Goal: Information Seeking & Learning: Learn about a topic

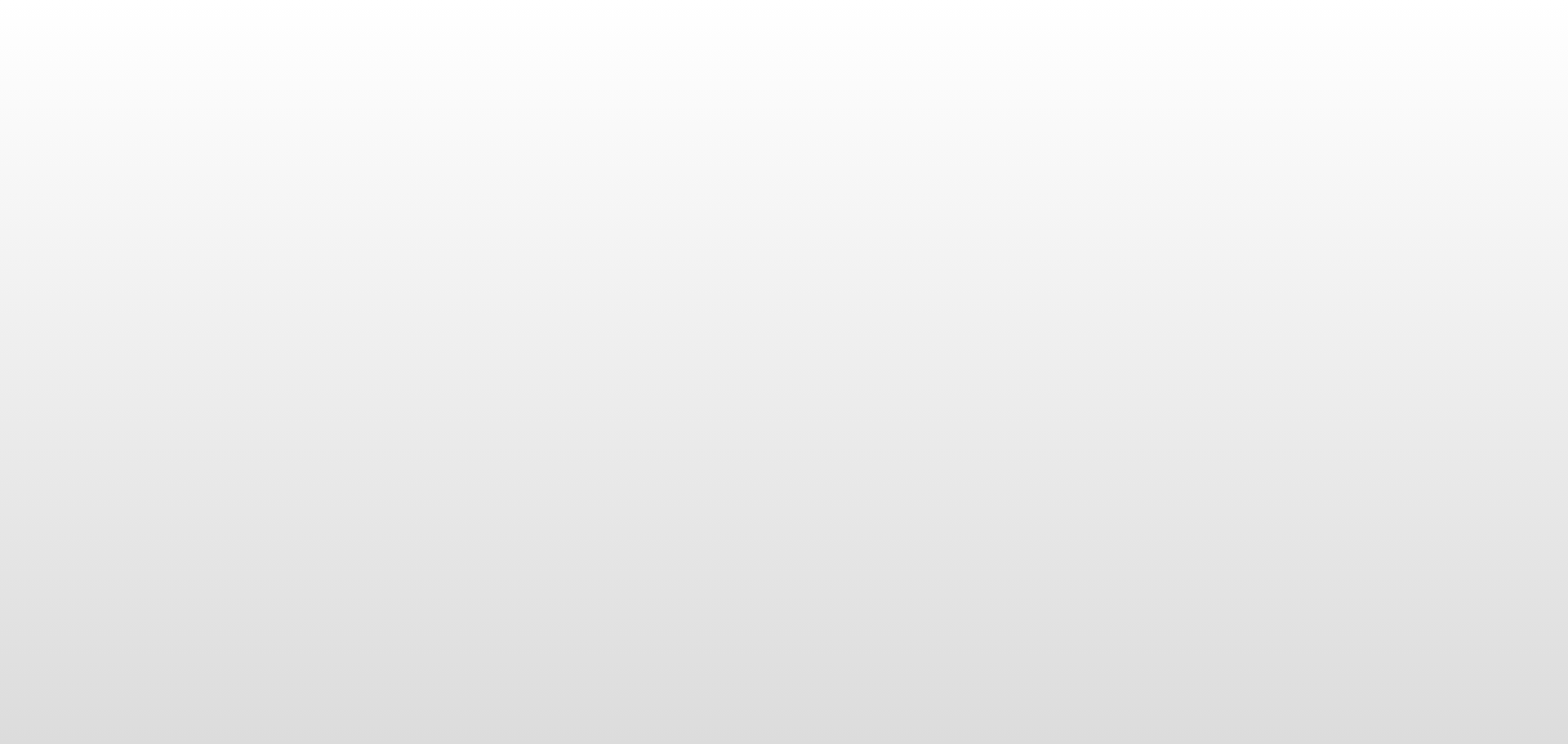
click at [803, 138] on body at bounding box center [784, 372] width 1568 height 744
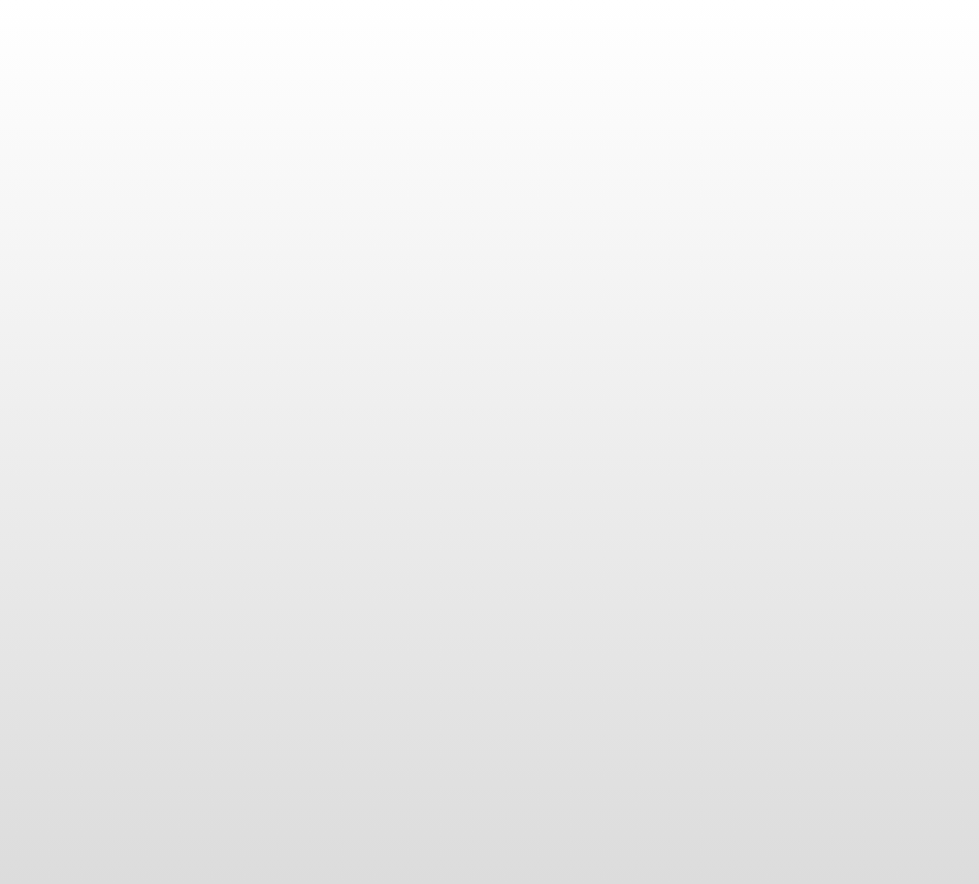
click at [636, 213] on body at bounding box center [489, 442] width 979 height 884
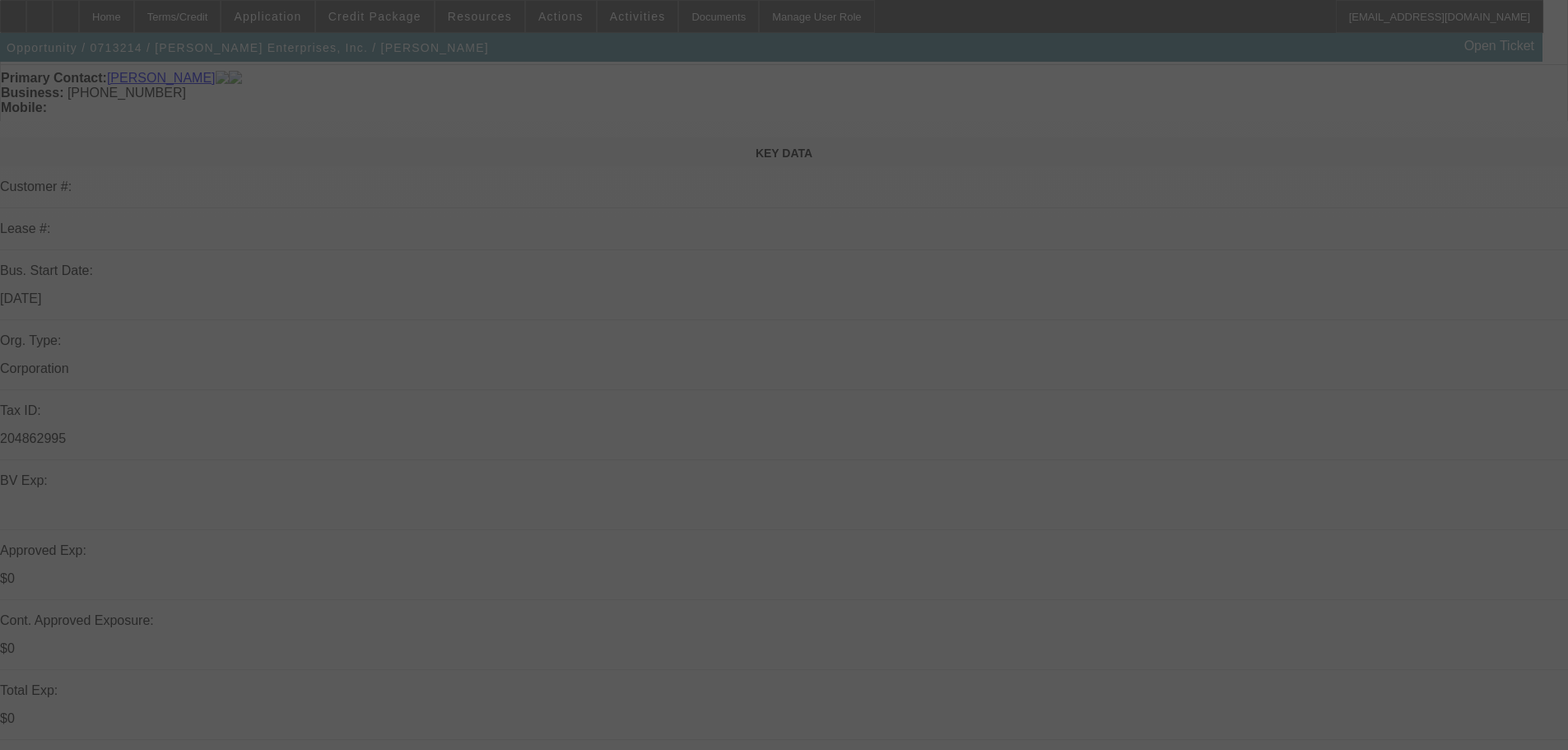
scroll to position [165, 0]
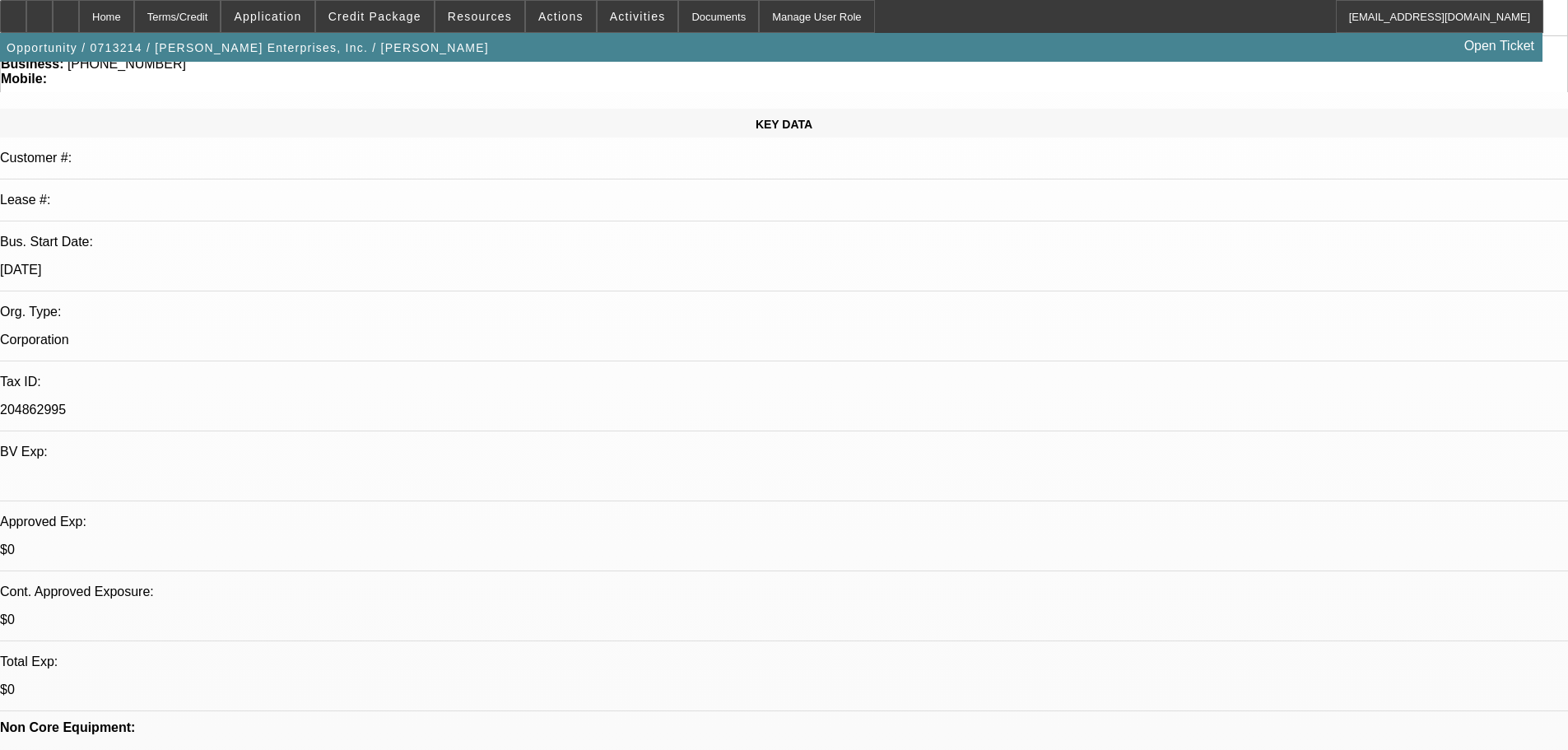
select select "0"
select select "6"
select select "0"
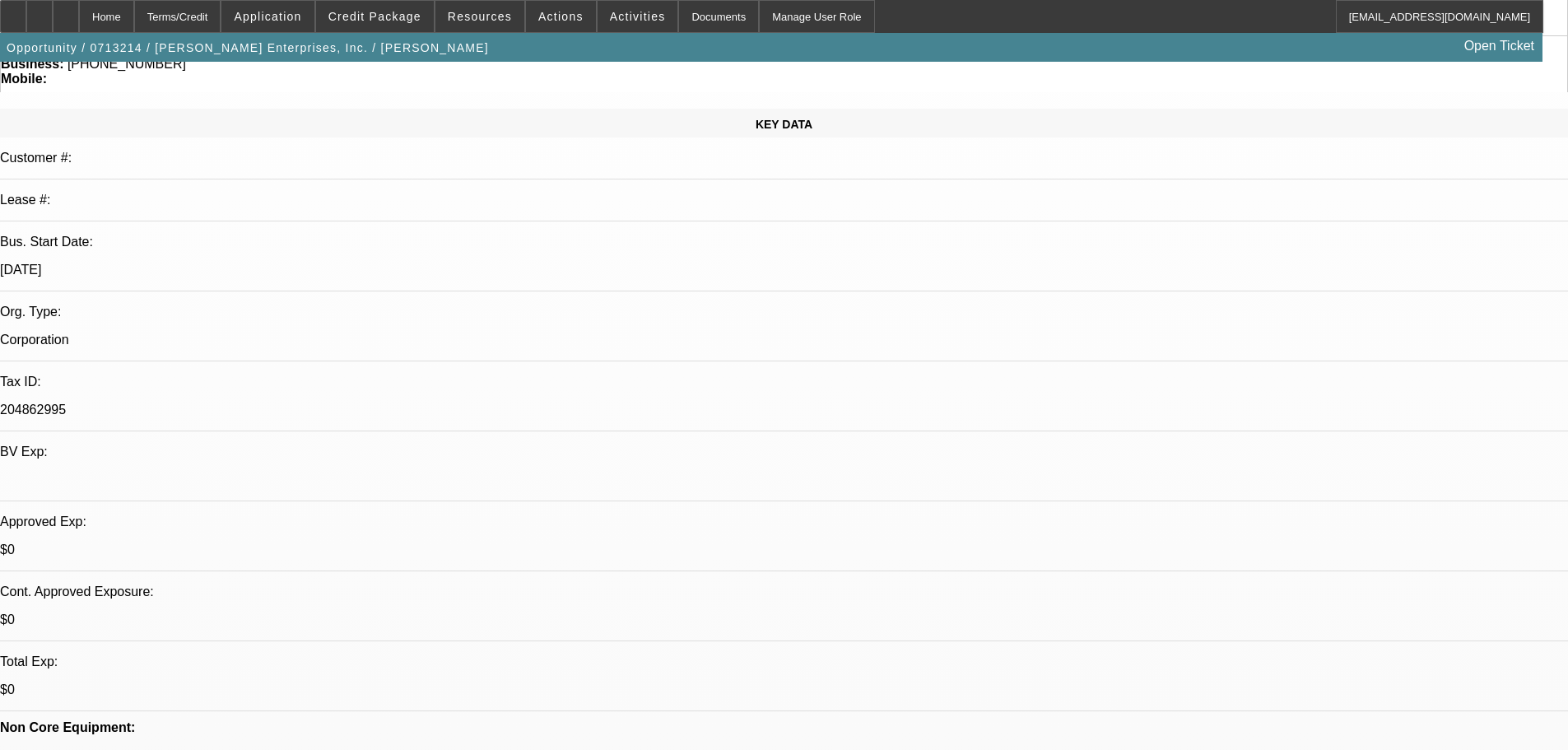
select select "0"
select select "6"
select select "0"
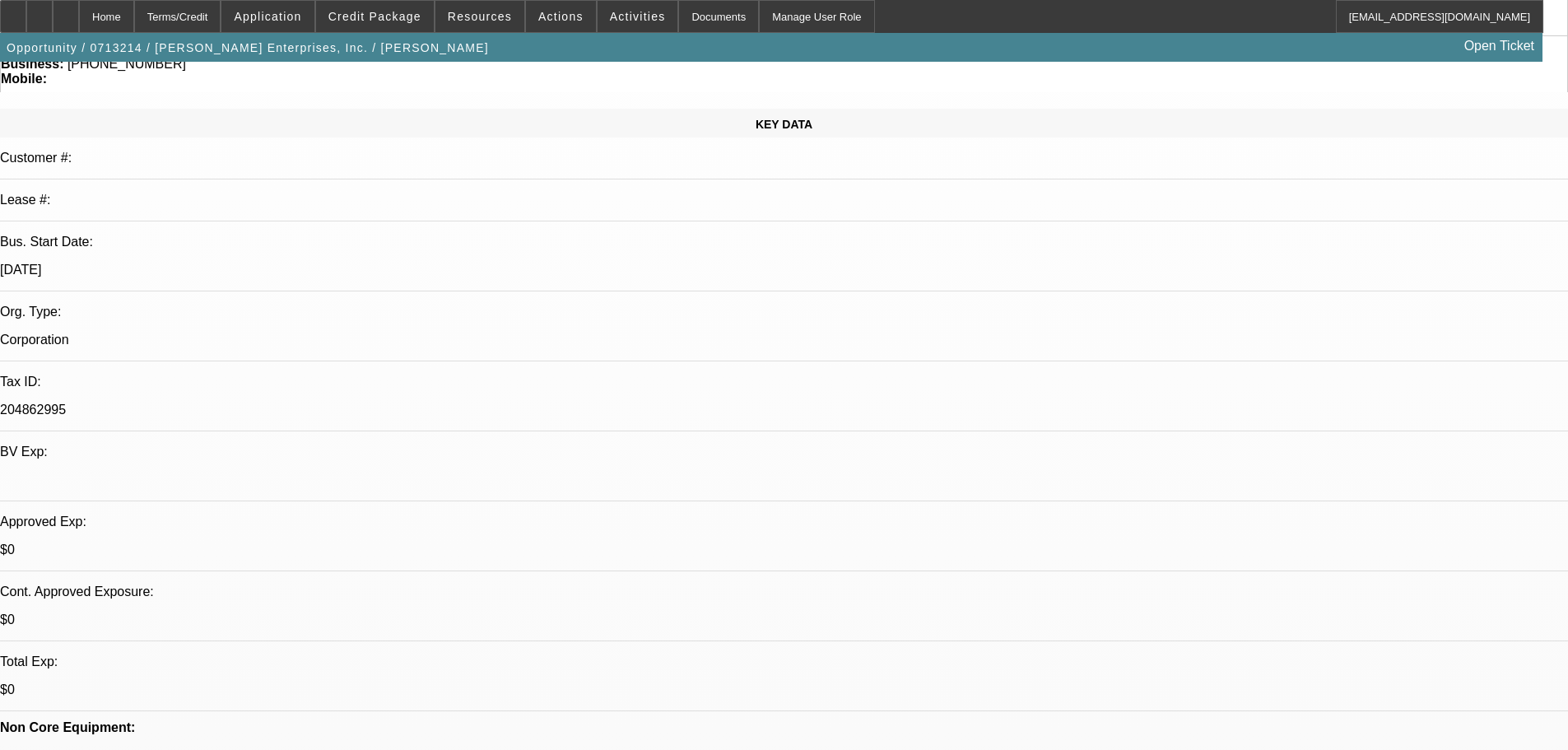
select select "0"
select select "6"
select select "0"
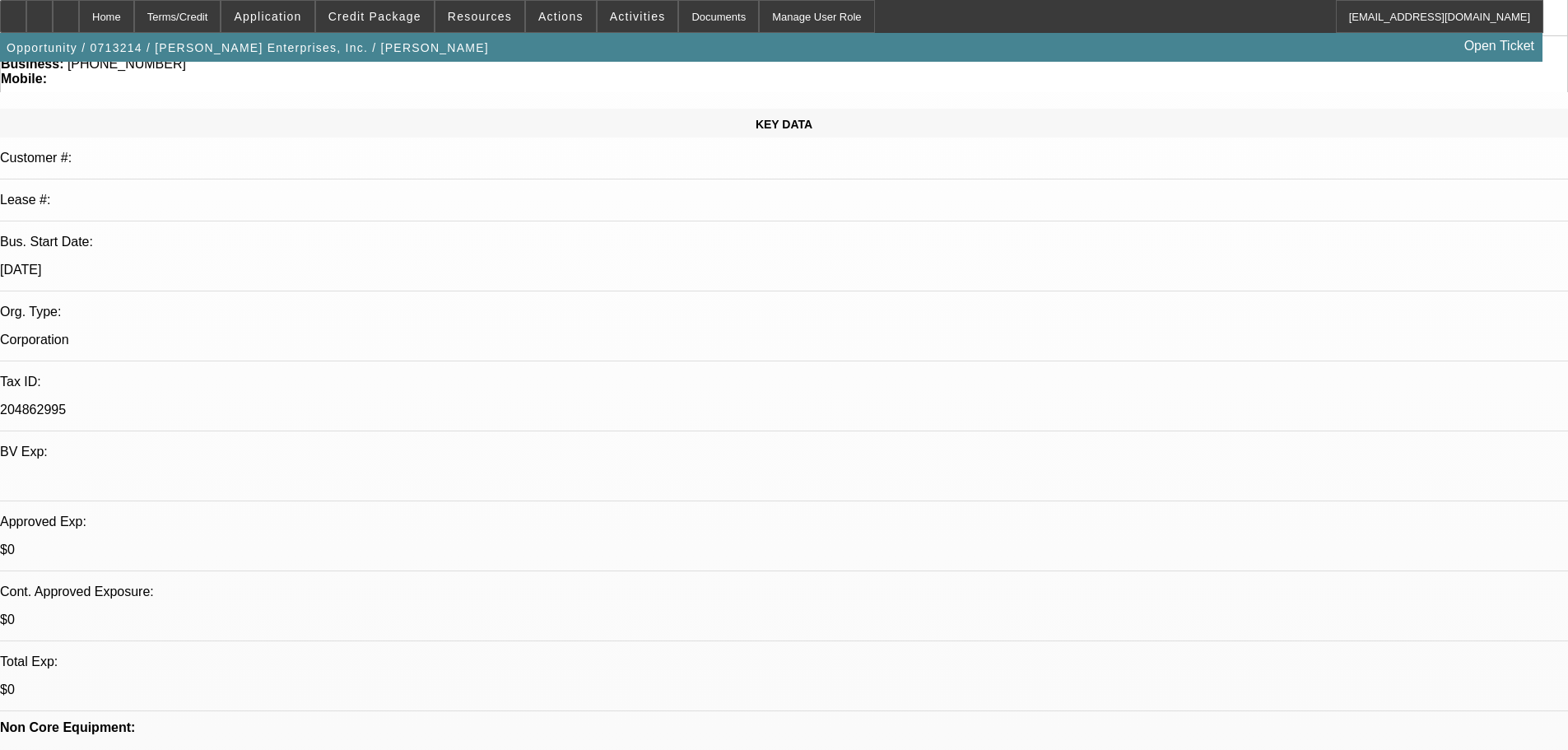
select select "6"
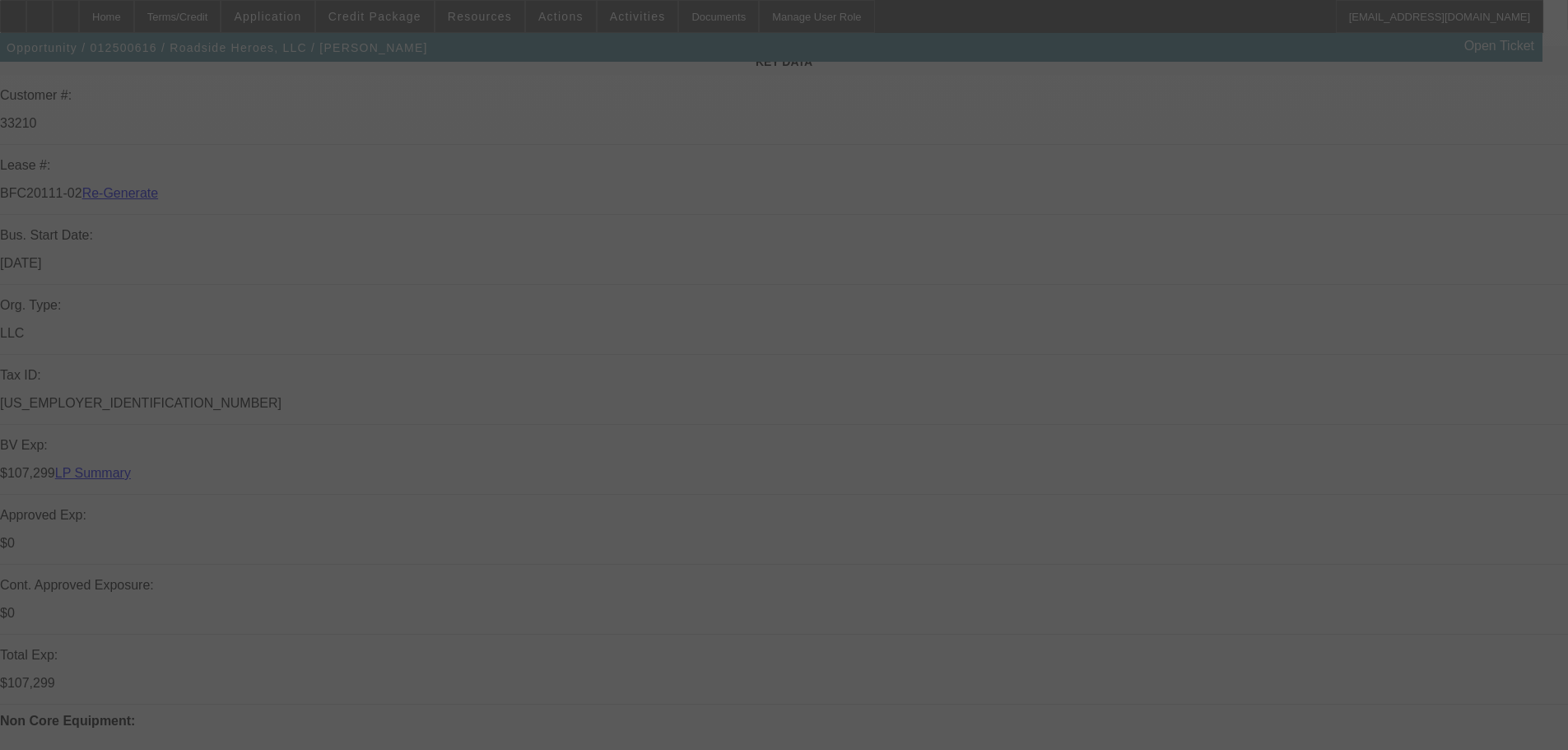
scroll to position [247, 0]
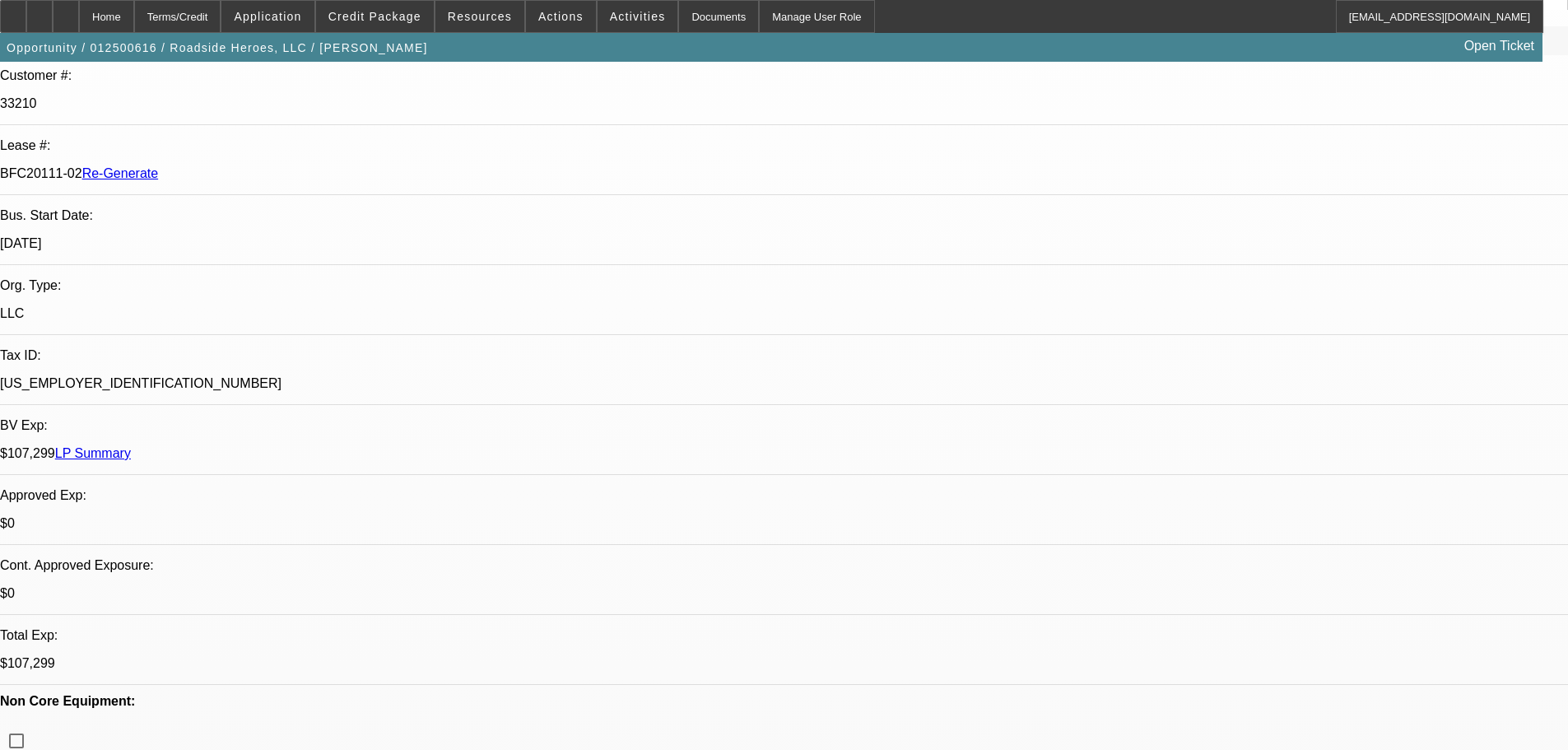
select select "0"
select select "2"
select select "0"
select select "6"
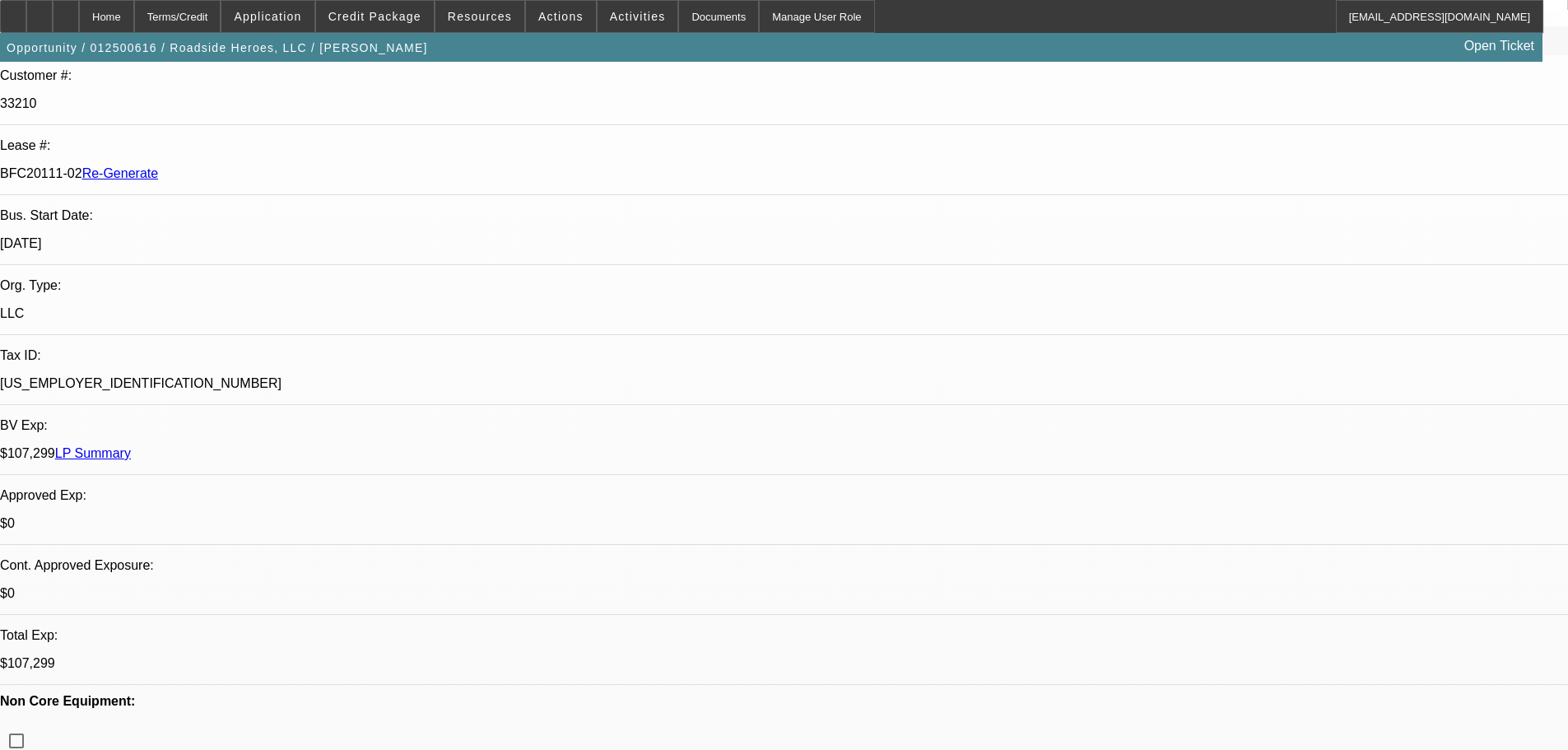
select select "0"
select select "2"
select select "0"
select select "6"
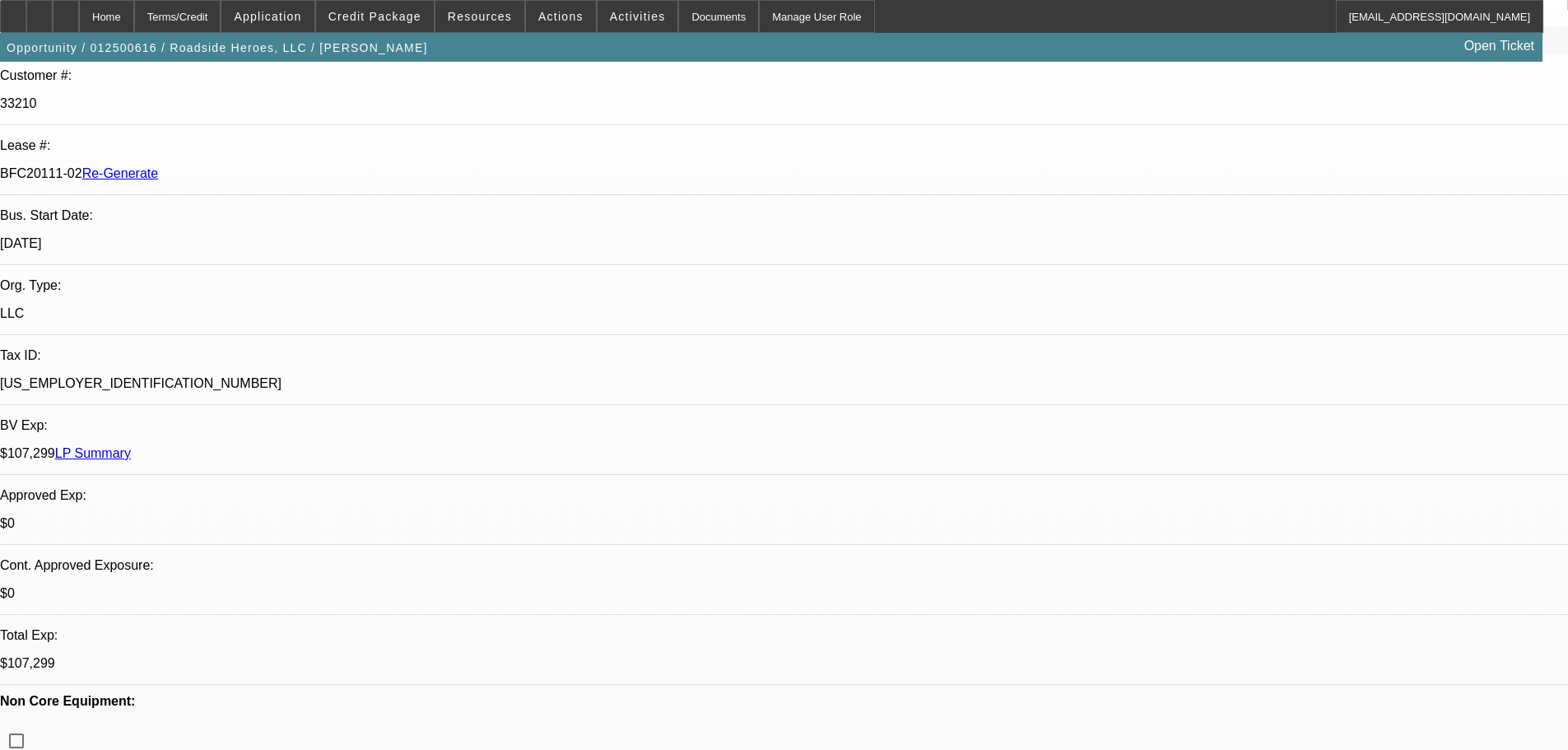
select select "0.1"
select select "2"
select select "0"
select select "6"
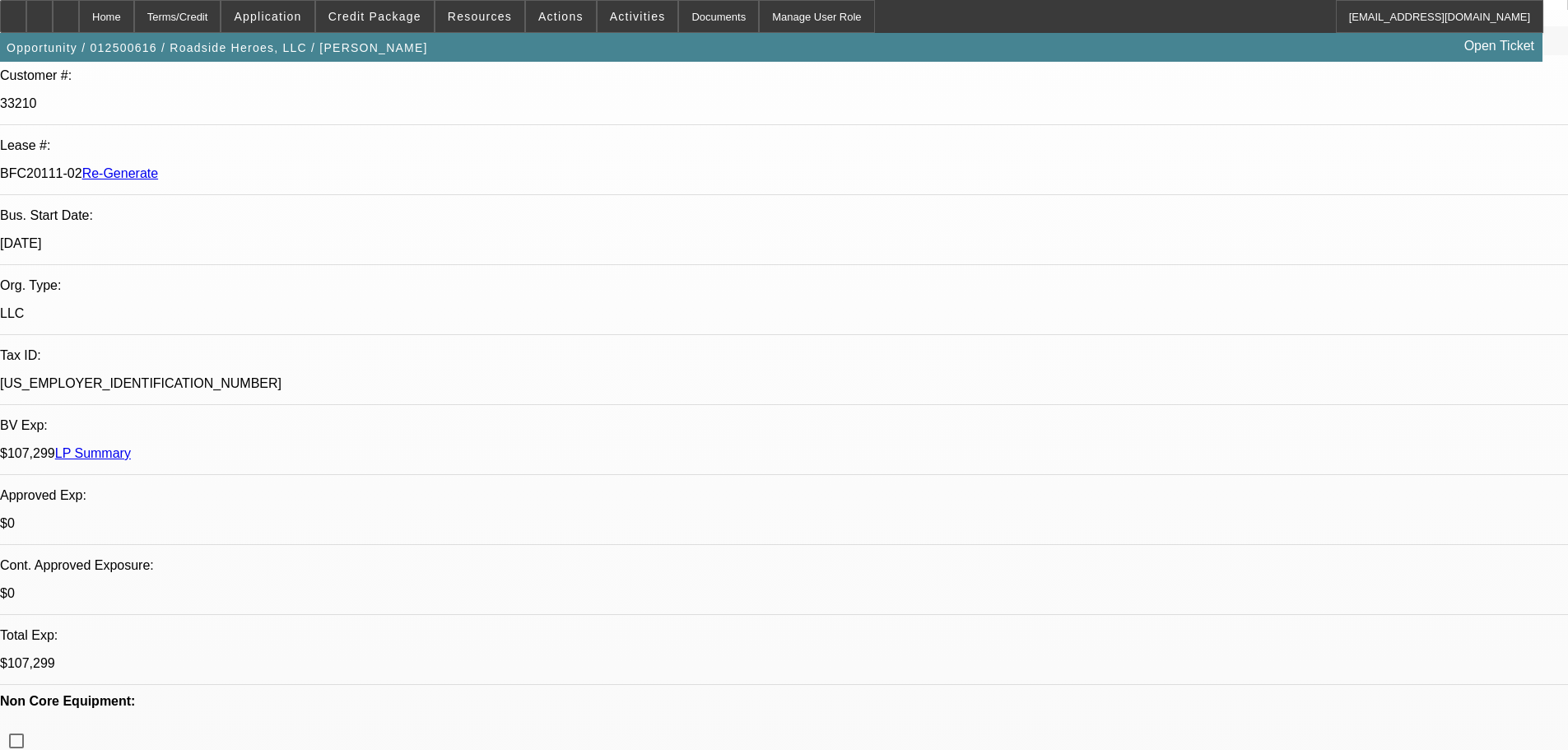
select select "0"
select select "2"
select select "0"
select select "6"
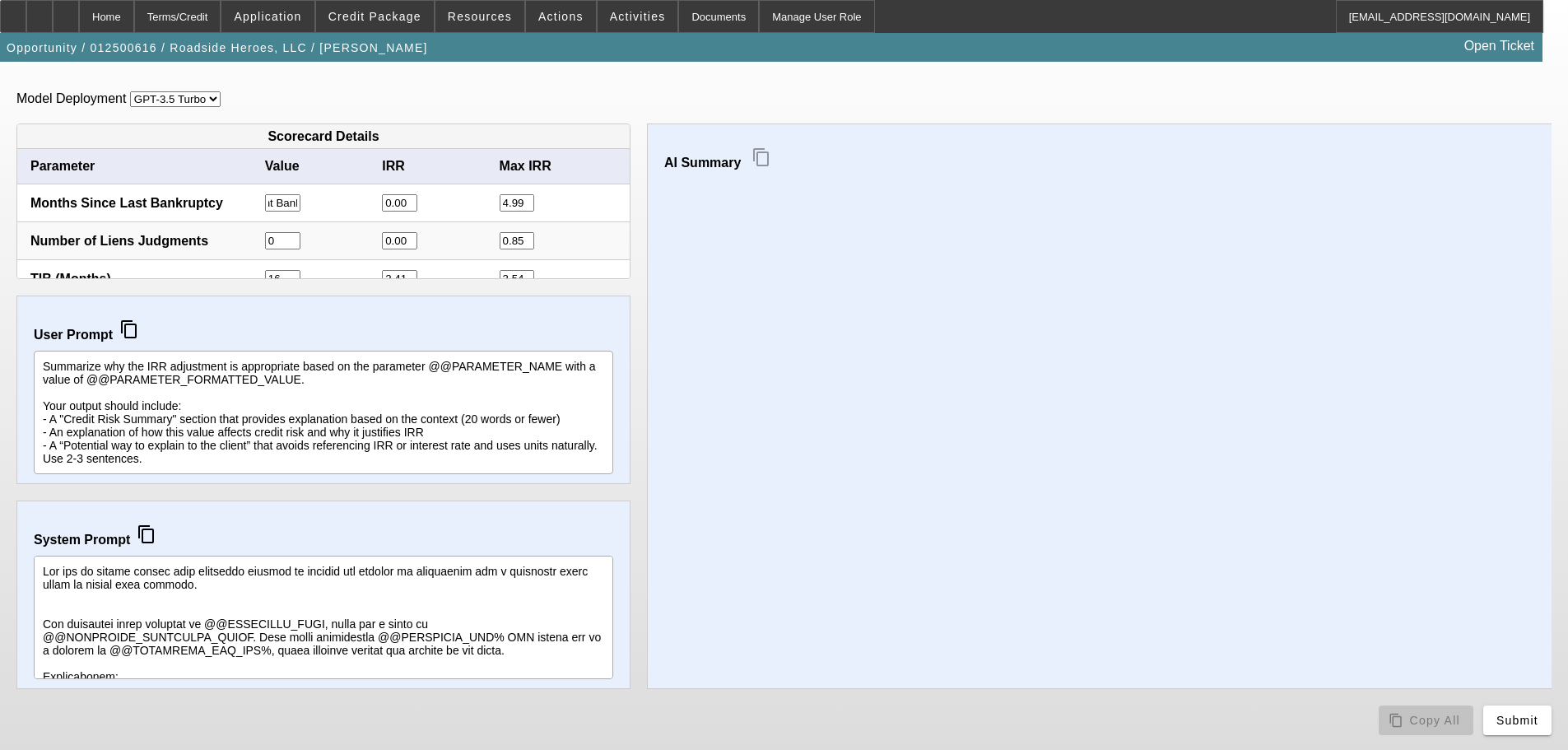
scroll to position [0, 87]
drag, startPoint x: 274, startPoint y: 206, endPoint x: 289, endPoint y: 207, distance: 15.0
click at [289, 207] on input "No Recent Bankruptcies" at bounding box center [283, 203] width 36 height 17
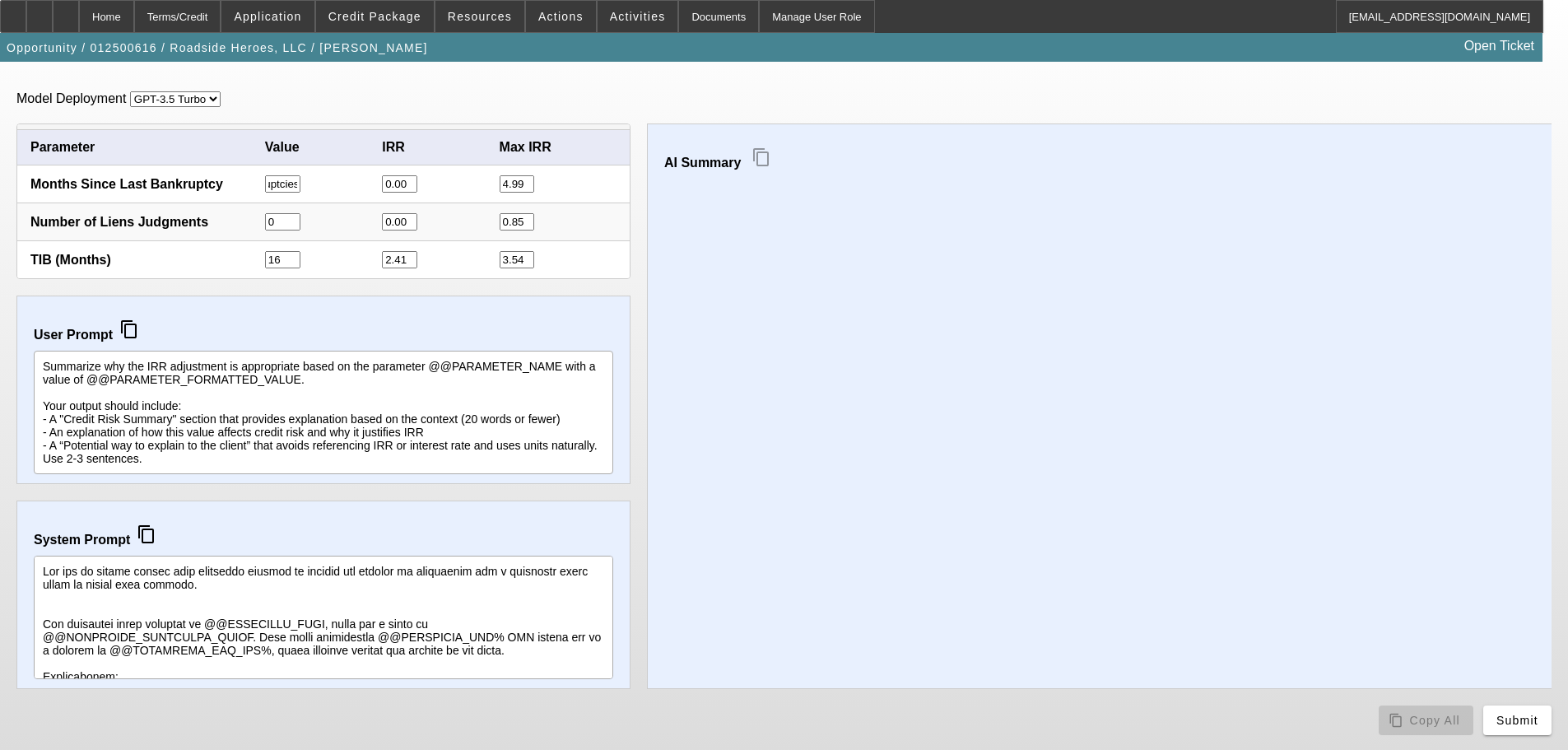
scroll to position [0, 0]
click at [282, 256] on input "16" at bounding box center [283, 260] width 36 height 17
drag, startPoint x: 289, startPoint y: 260, endPoint x: 248, endPoint y: 258, distance: 41.0
click at [248, 258] on div "TIB (Months) 16 2.41 3.54" at bounding box center [323, 259] width 612 height 38
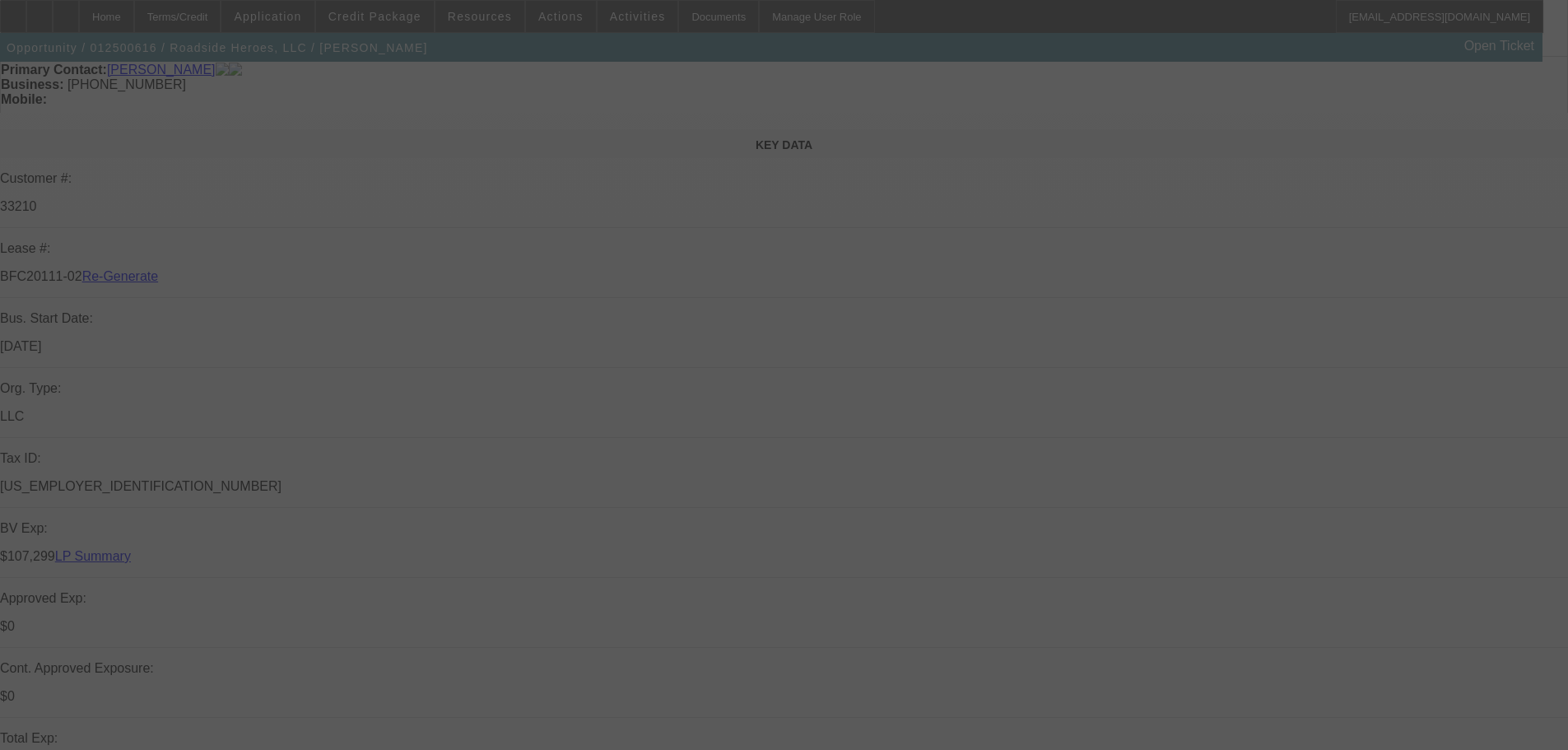
scroll to position [165, 0]
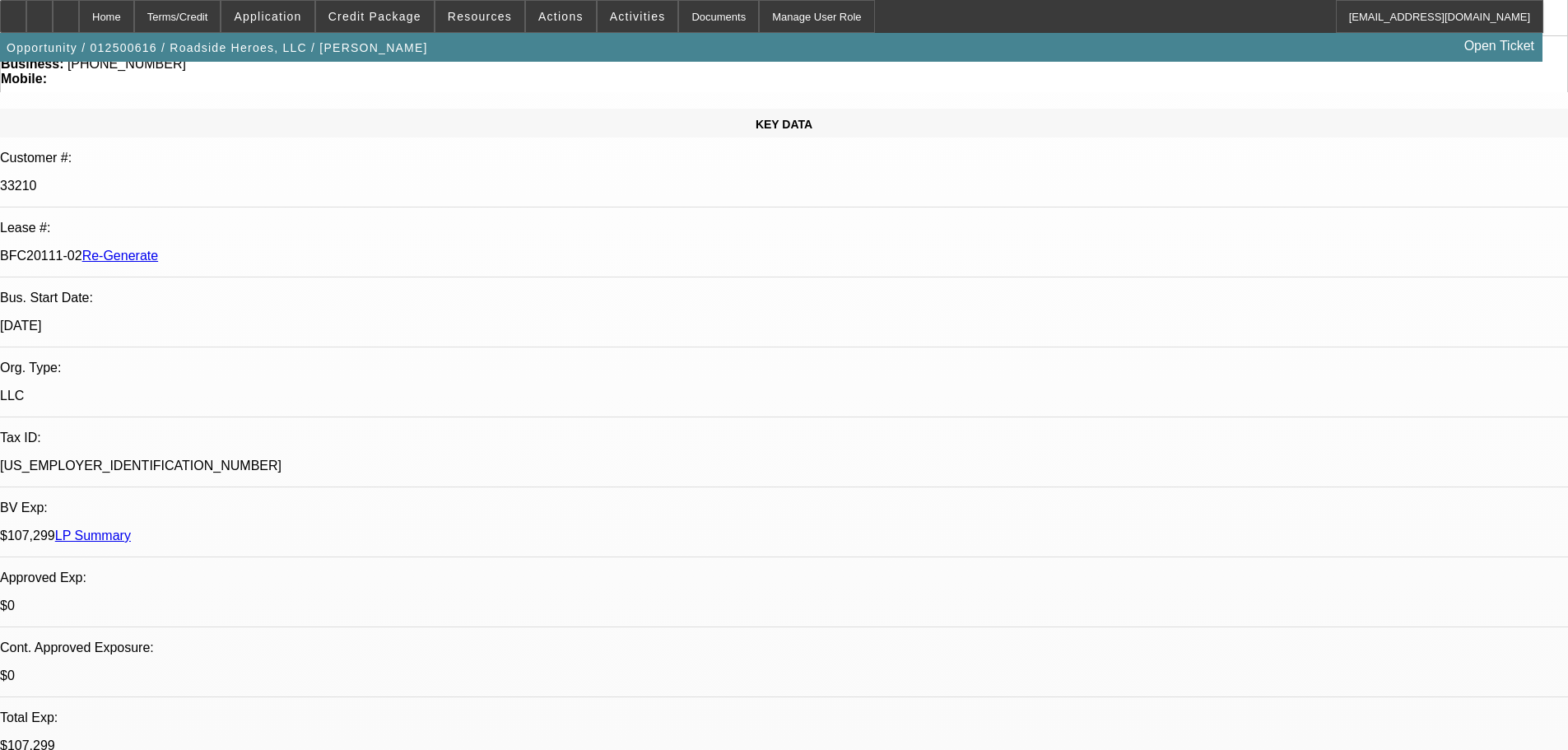
select select "0"
select select "2"
select select "0"
select select "6"
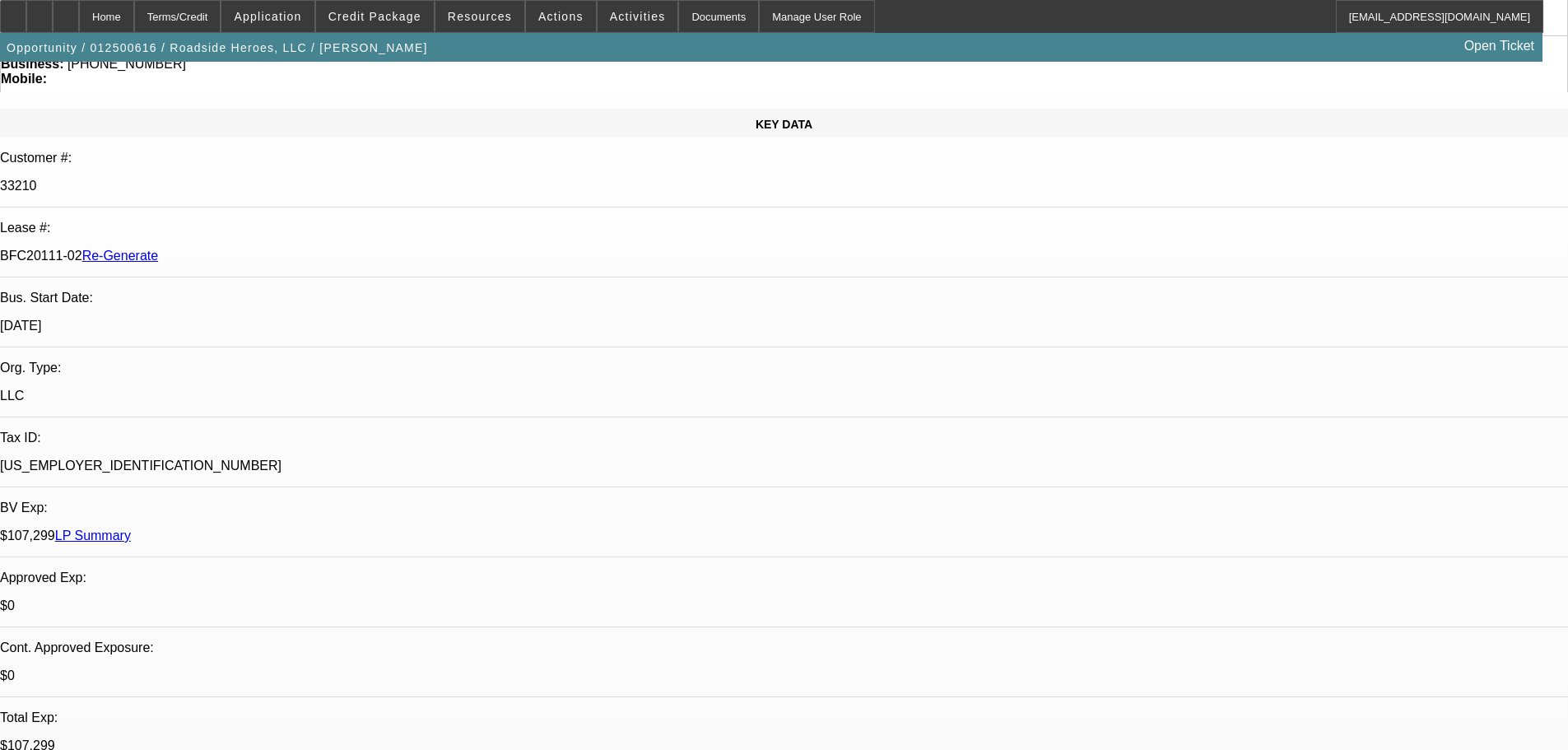
select select "0"
select select "2"
select select "0"
select select "6"
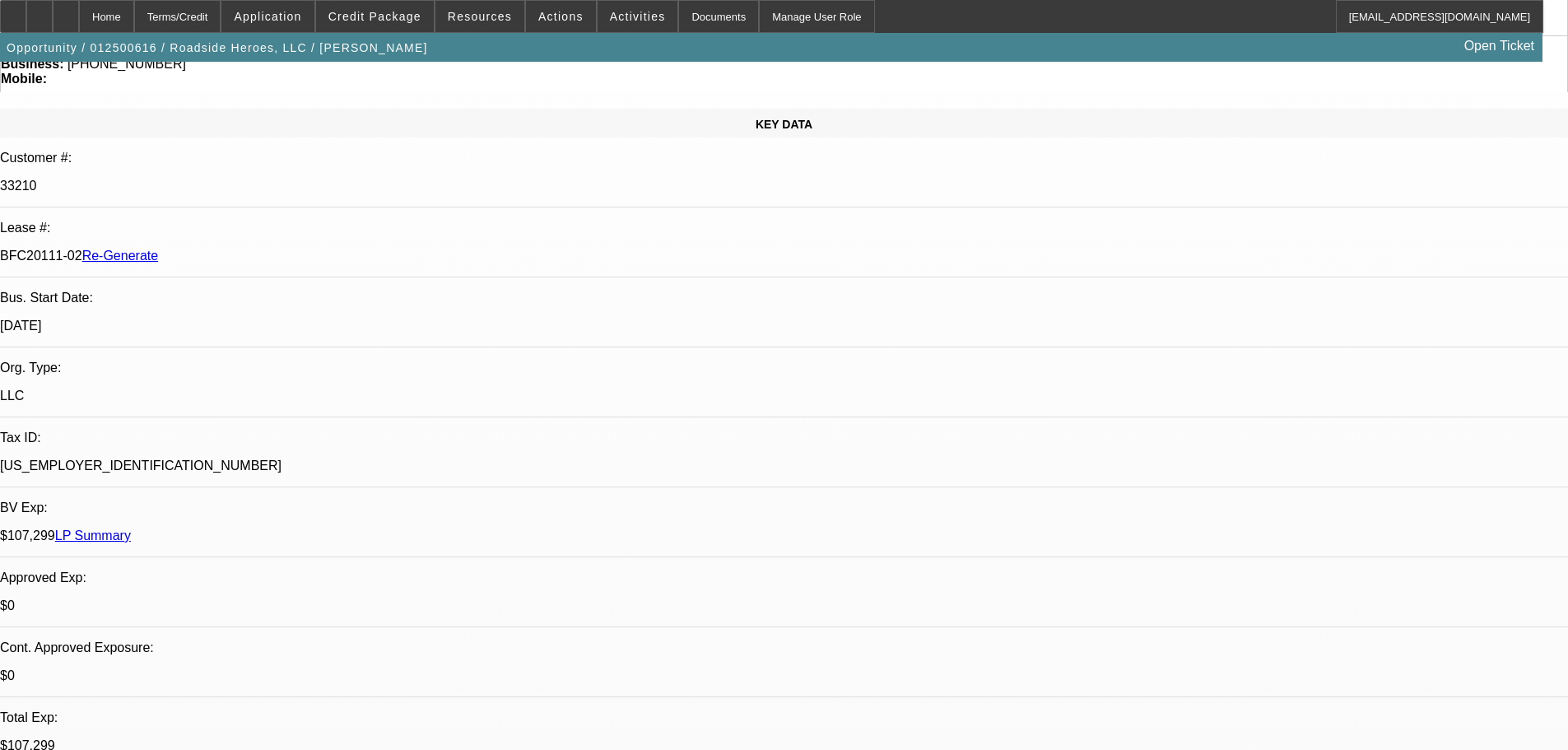
select select "0.1"
select select "2"
select select "0"
select select "6"
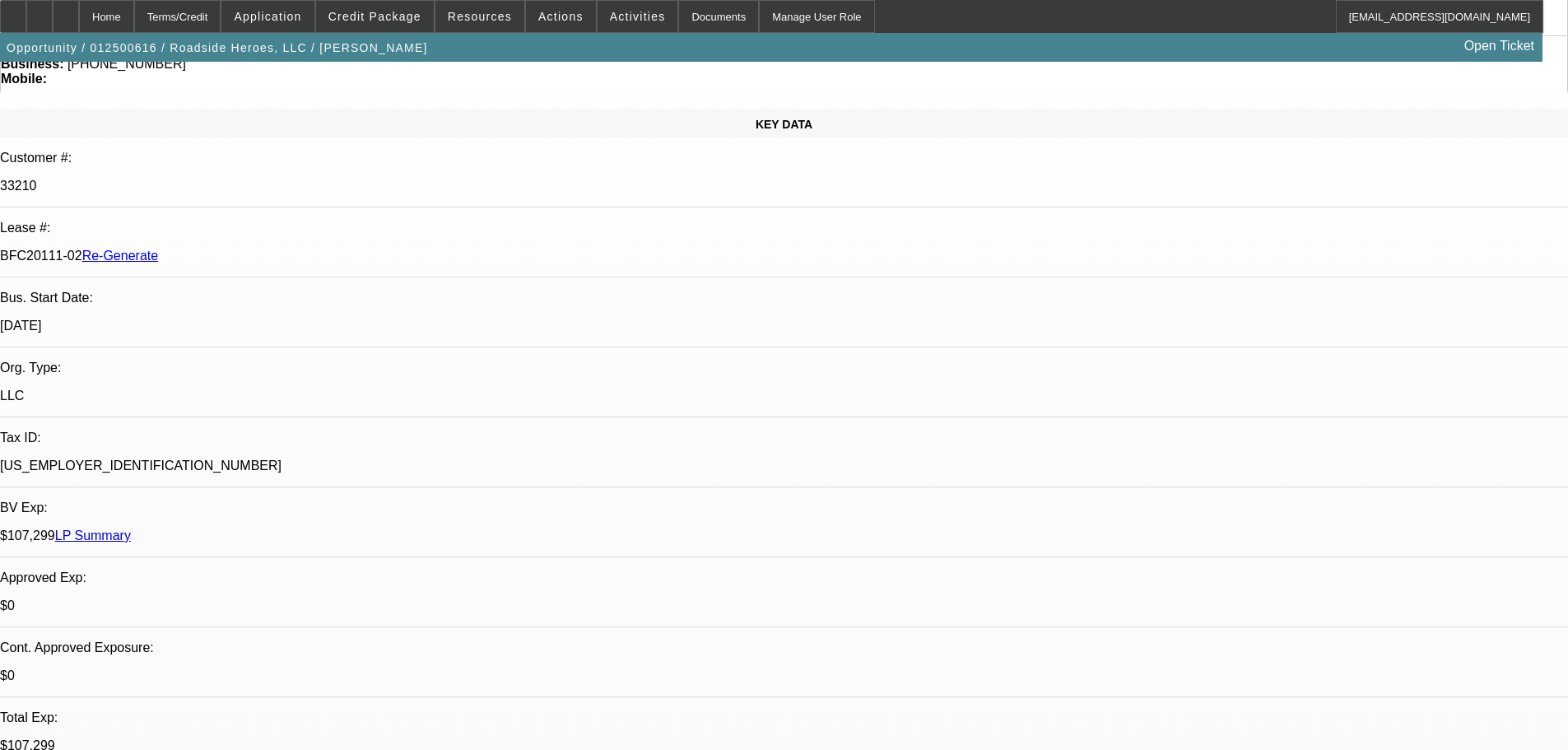
select select "0"
select select "2"
select select "0"
select select "6"
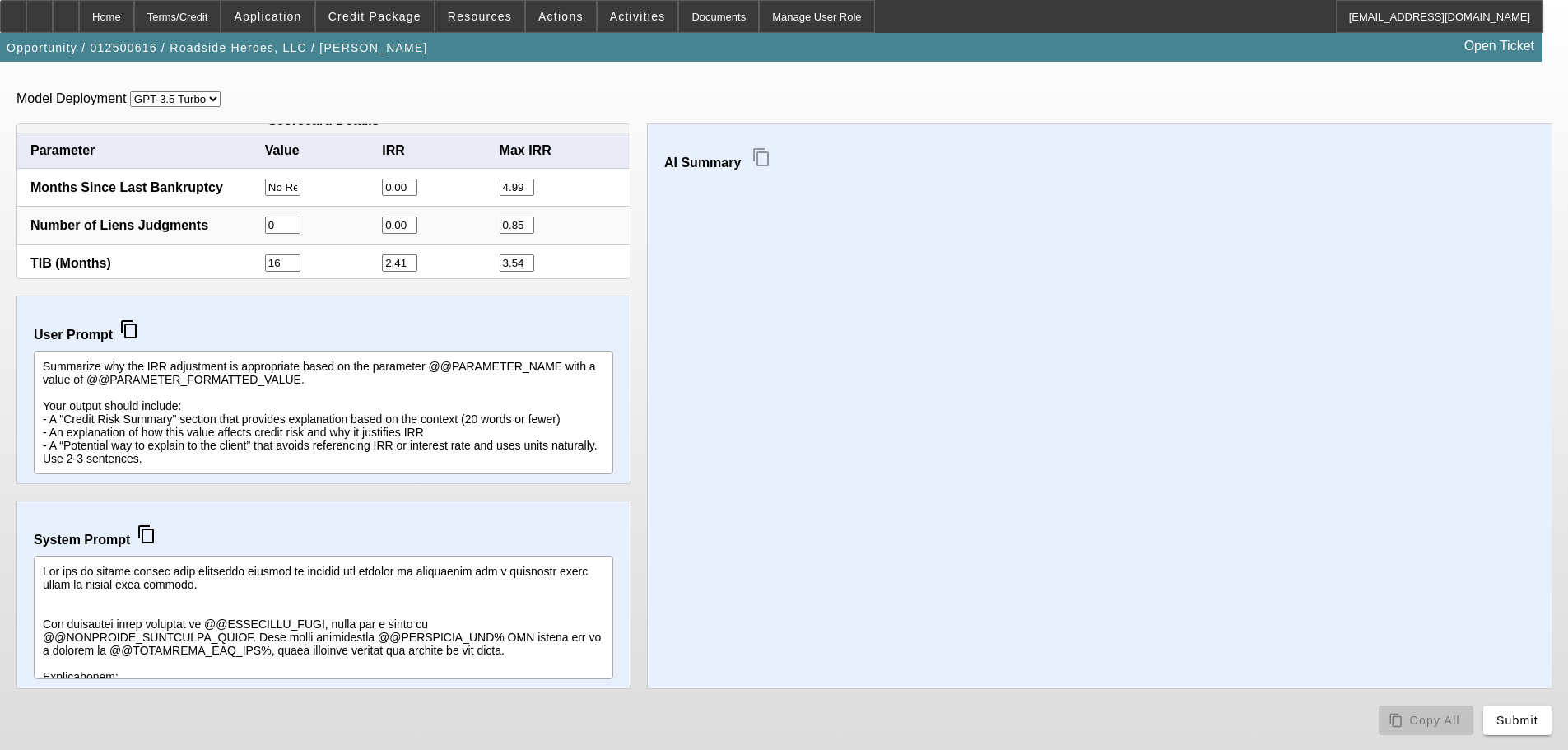
scroll to position [19, 0]
drag, startPoint x: 281, startPoint y: 257, endPoint x: 246, endPoint y: 255, distance: 35.1
click at [246, 255] on div "TIB (Months) 16 2.41 3.54" at bounding box center [323, 259] width 612 height 38
drag, startPoint x: 400, startPoint y: 254, endPoint x: 367, endPoint y: 255, distance: 33.0
click at [367, 255] on div "TIB (Months) 16 2.41 3.54" at bounding box center [323, 259] width 612 height 38
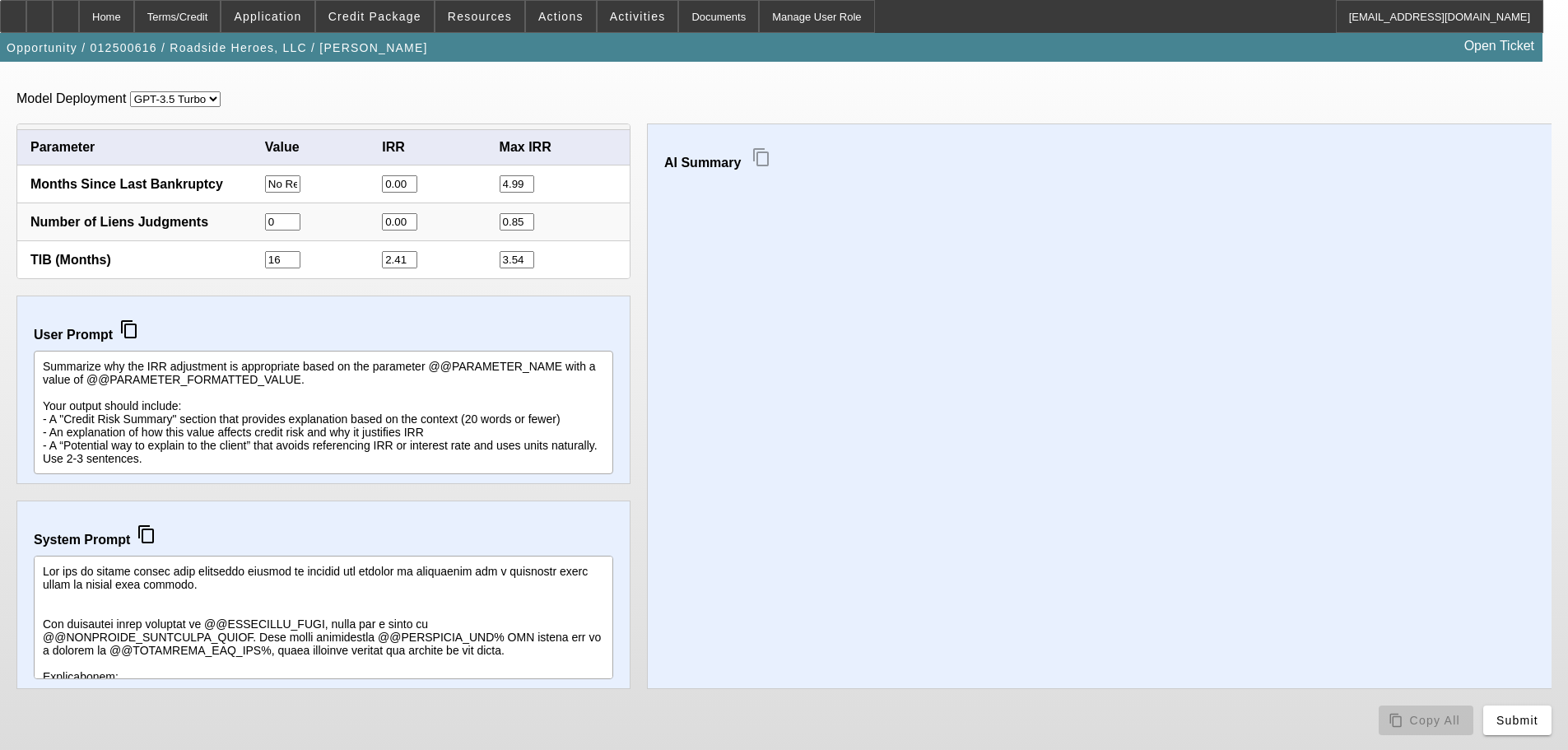
click at [273, 182] on input "No Recent Bankruptcies" at bounding box center [283, 184] width 36 height 17
click at [235, 222] on div "Number of Liens Judgments" at bounding box center [148, 221] width 235 height 14
click at [283, 215] on input "0" at bounding box center [283, 220] width 36 height 17
click at [1353, 194] on div "AI Summary content_copy" at bounding box center [1108, 405] width 921 height 566
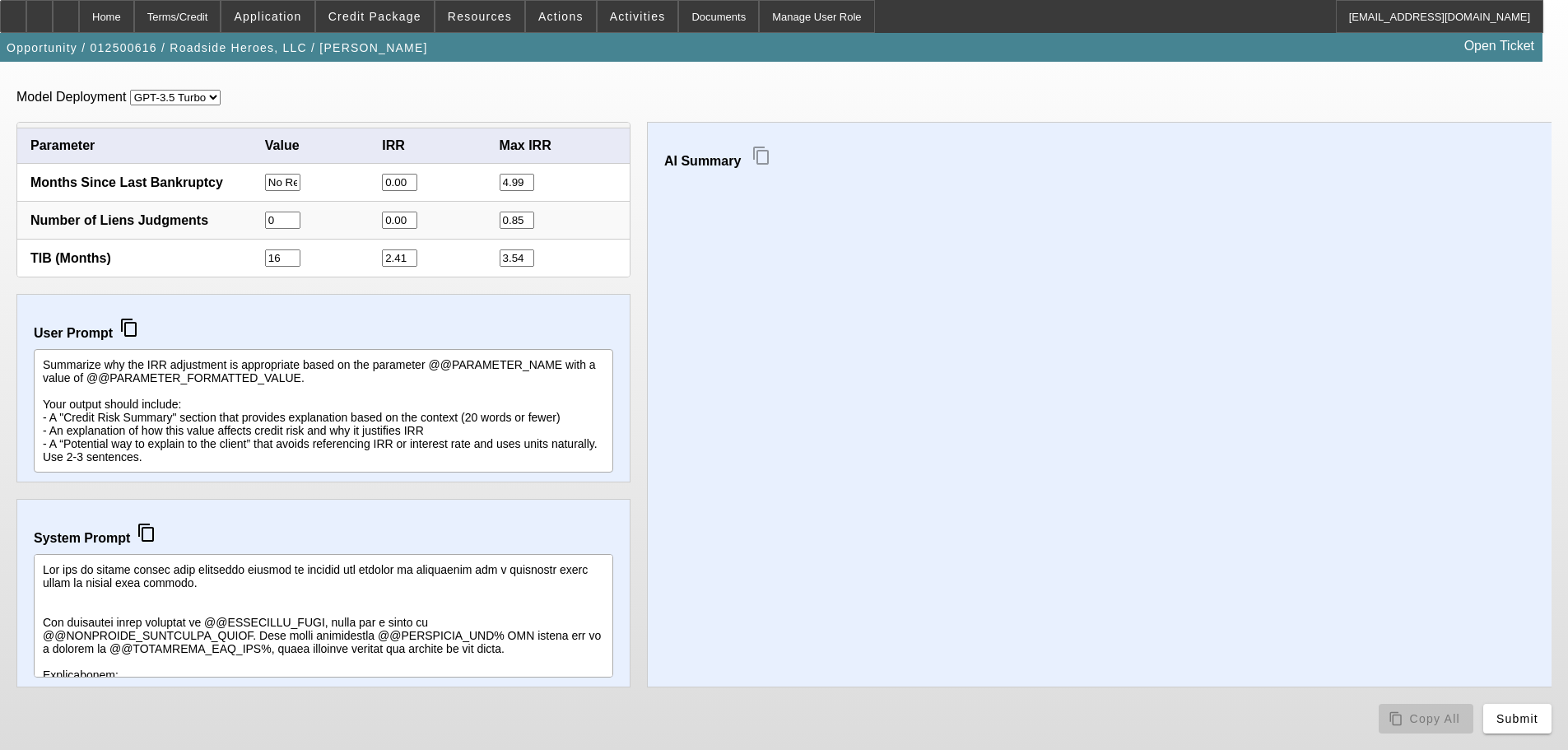
click at [280, 254] on input "16" at bounding box center [283, 258] width 36 height 17
click at [292, 246] on div "TIB (Months) 16 2.41 3.54" at bounding box center [323, 257] width 612 height 38
click at [306, 238] on div "Number of Liens Judgments 0 0.00 0.85" at bounding box center [323, 220] width 612 height 38
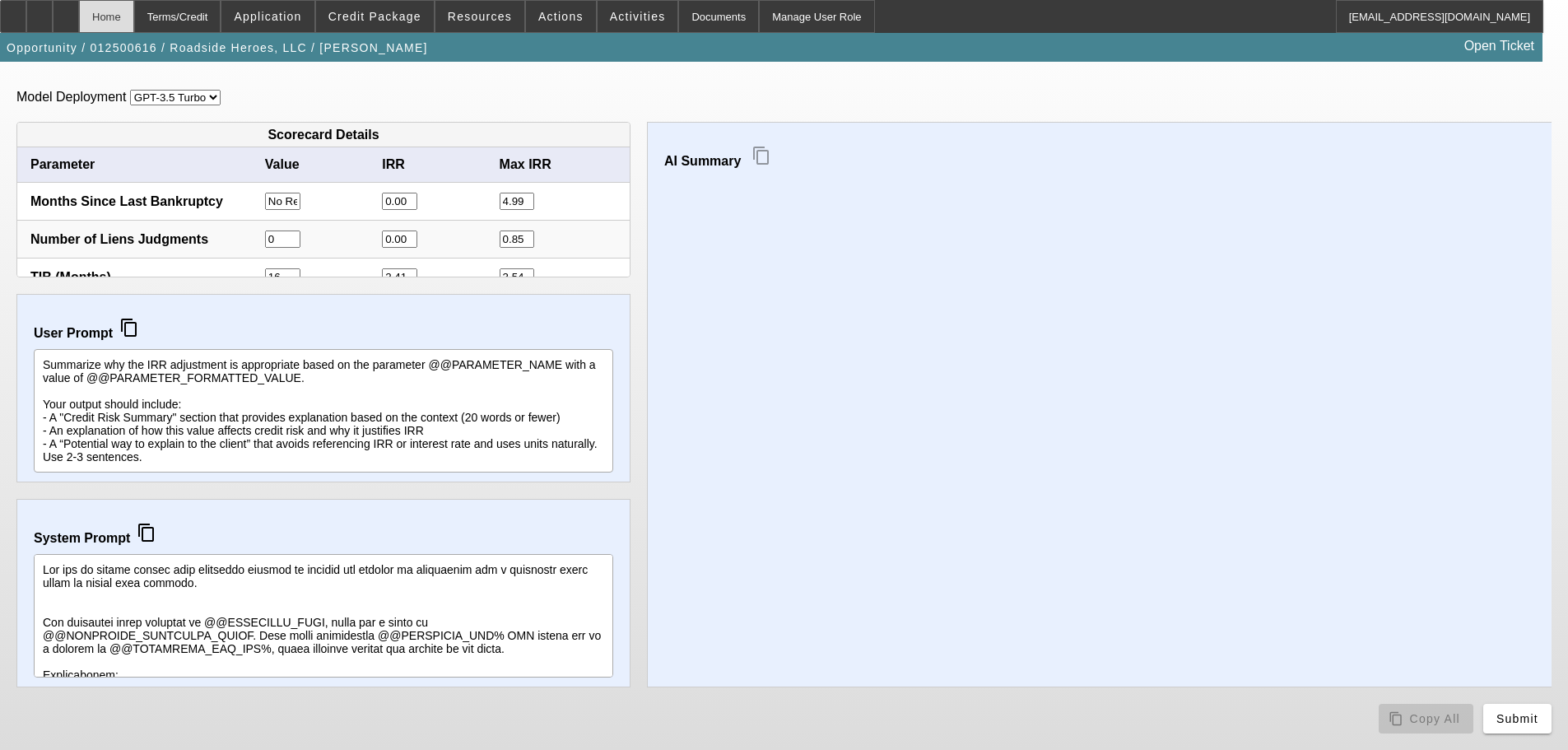
click at [134, 17] on div "Home" at bounding box center [106, 16] width 55 height 33
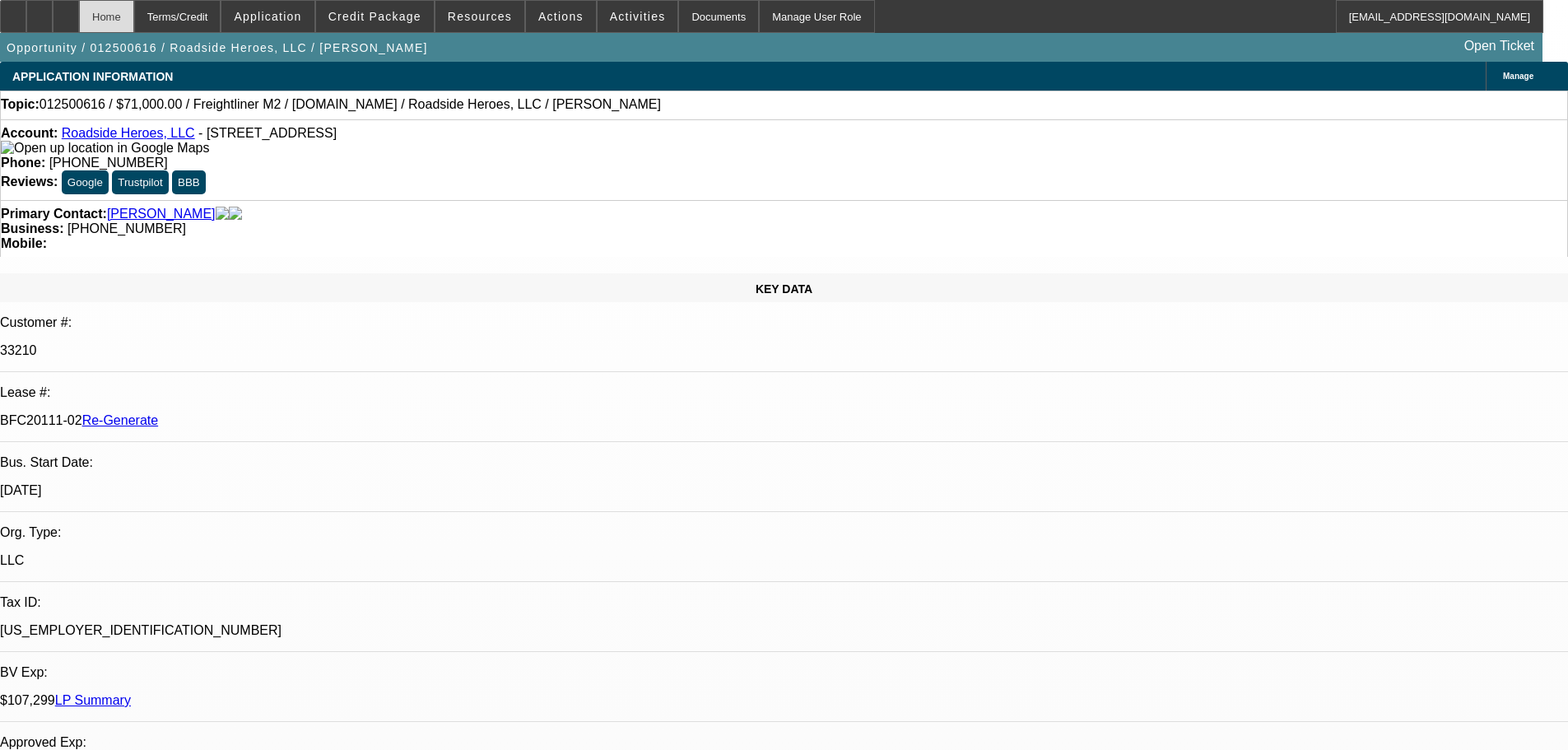
select select "0"
select select "2"
select select "0"
select select "6"
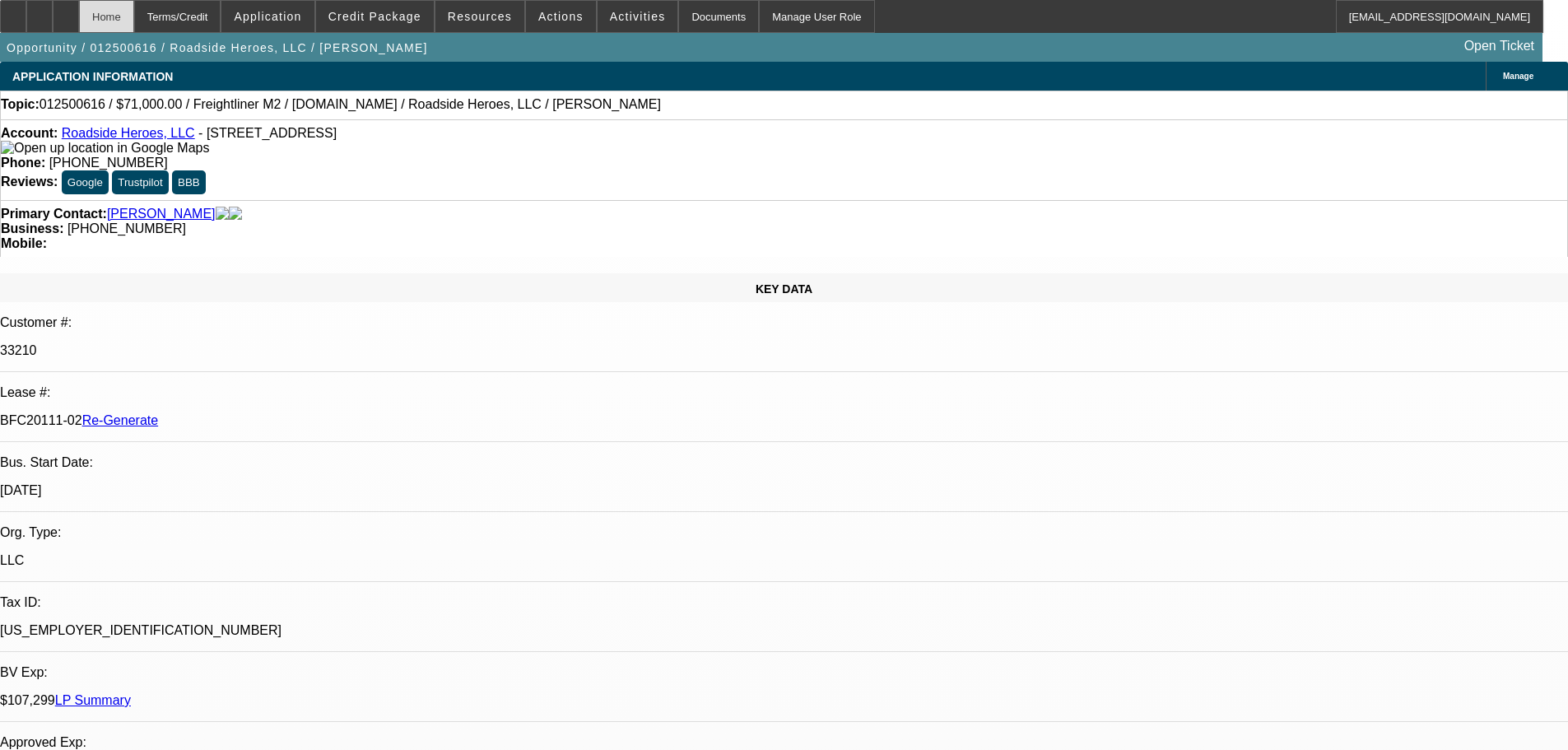
select select "0"
select select "2"
select select "0"
select select "6"
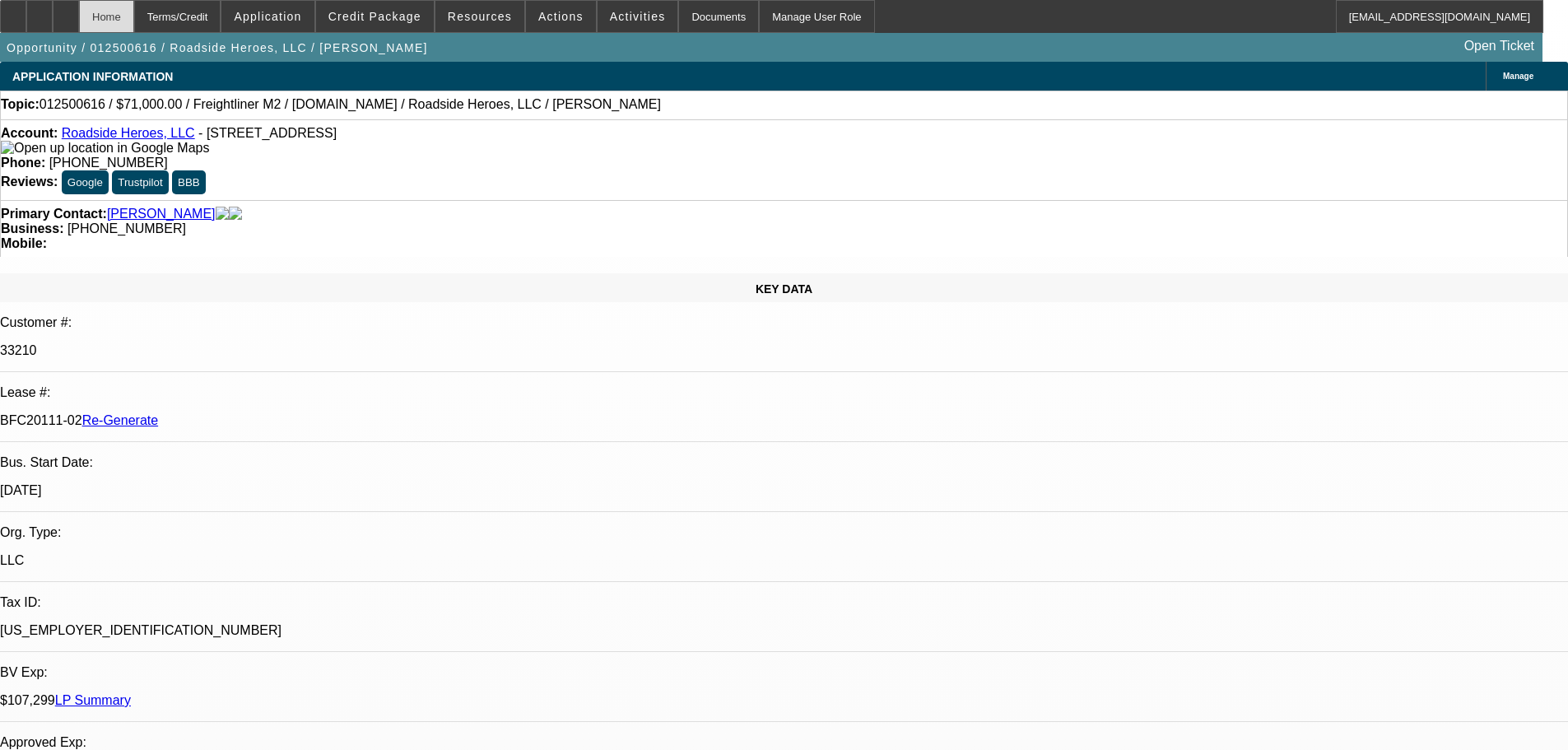
select select "0.1"
select select "2"
select select "0"
select select "6"
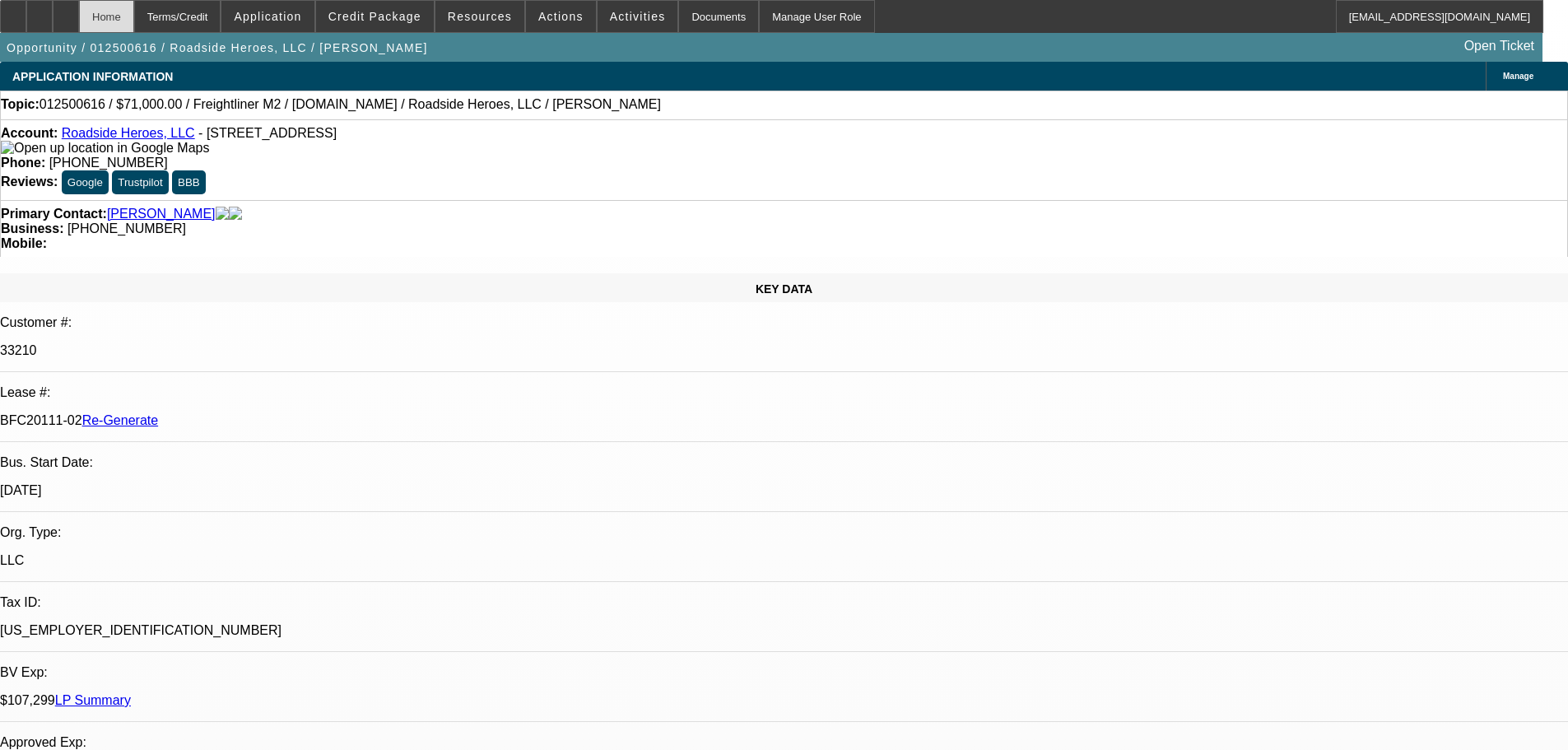
select select "0"
select select "2"
select select "0"
select select "6"
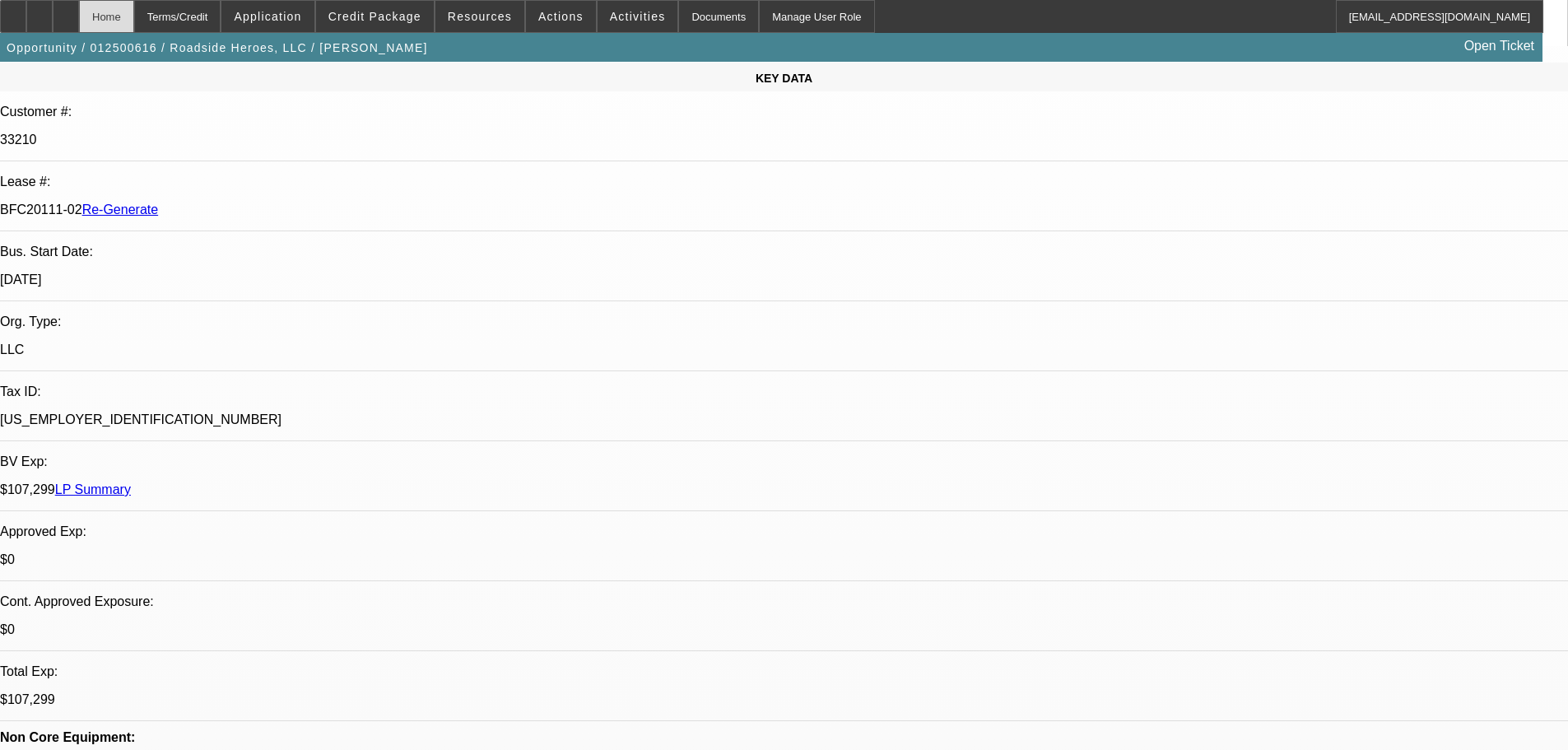
scroll to position [247, 0]
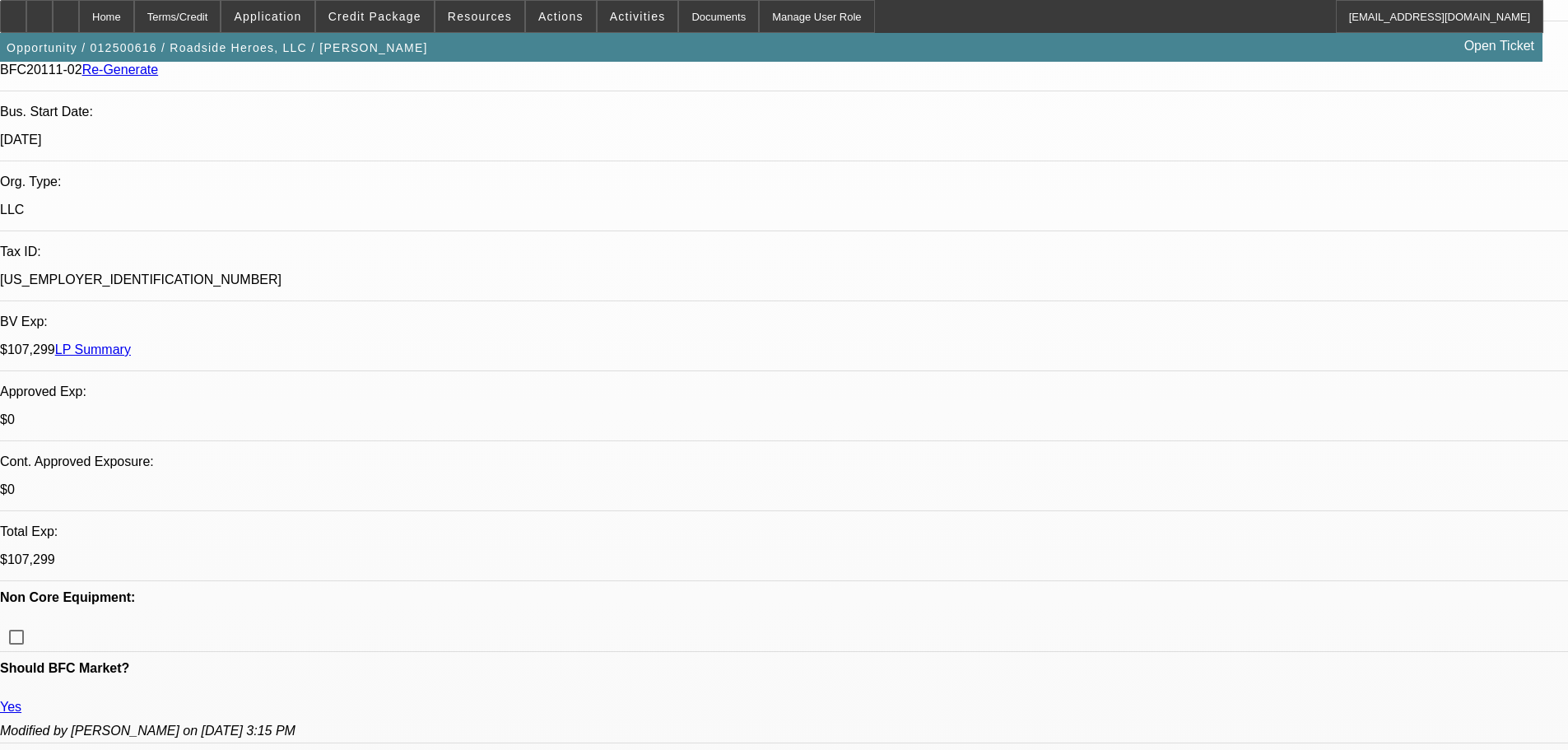
scroll to position [576, 0]
